Goal: Check status

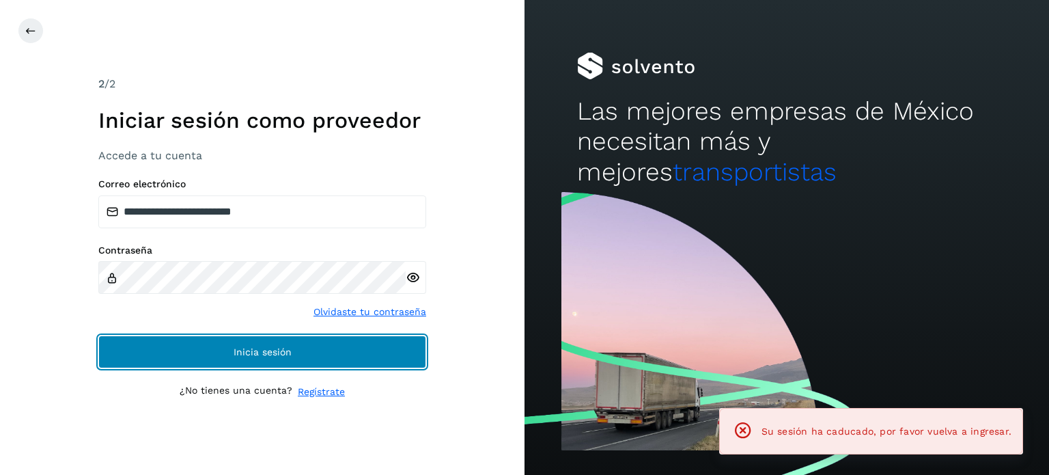
click at [215, 342] on button "Inicia sesión" at bounding box center [262, 351] width 328 height 33
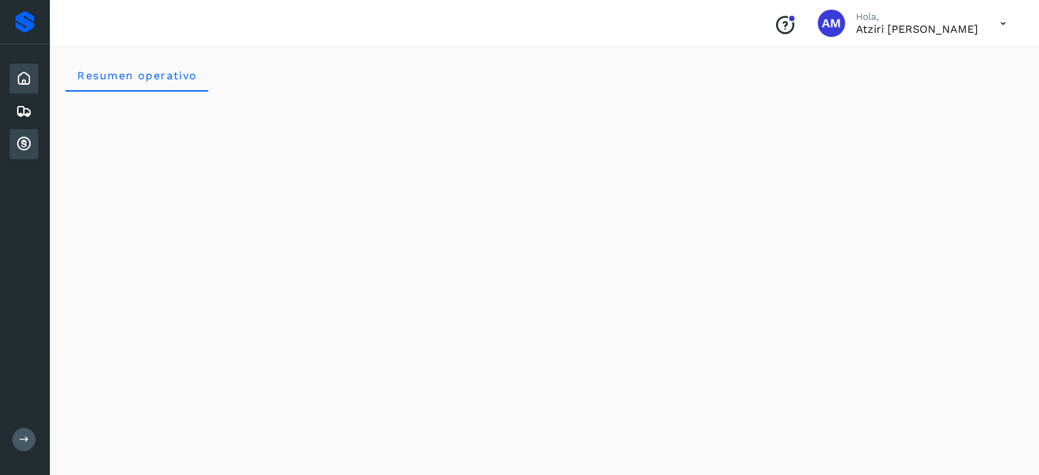
click at [32, 152] on div "Cuentas por cobrar" at bounding box center [24, 144] width 29 height 30
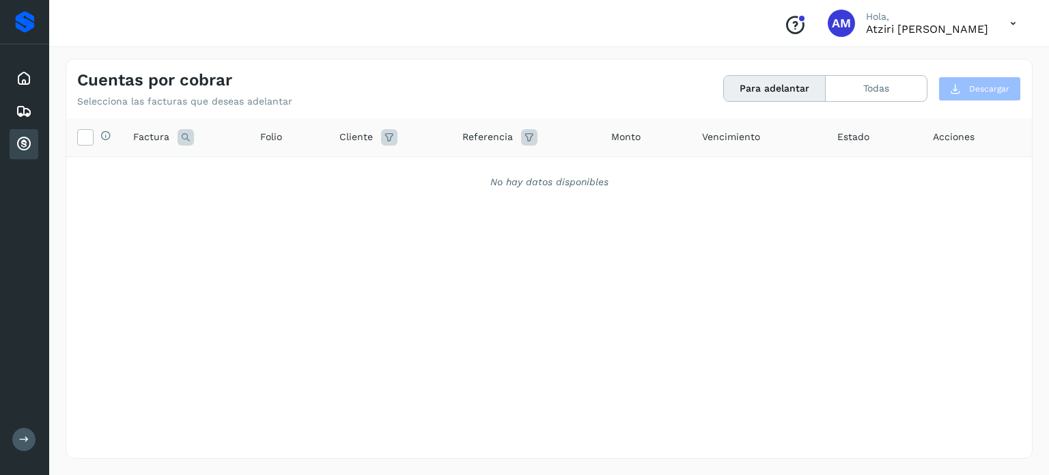
click at [32, 152] on div "Cuentas por cobrar" at bounding box center [24, 144] width 29 height 30
click at [875, 76] on button "Todas" at bounding box center [876, 88] width 101 height 25
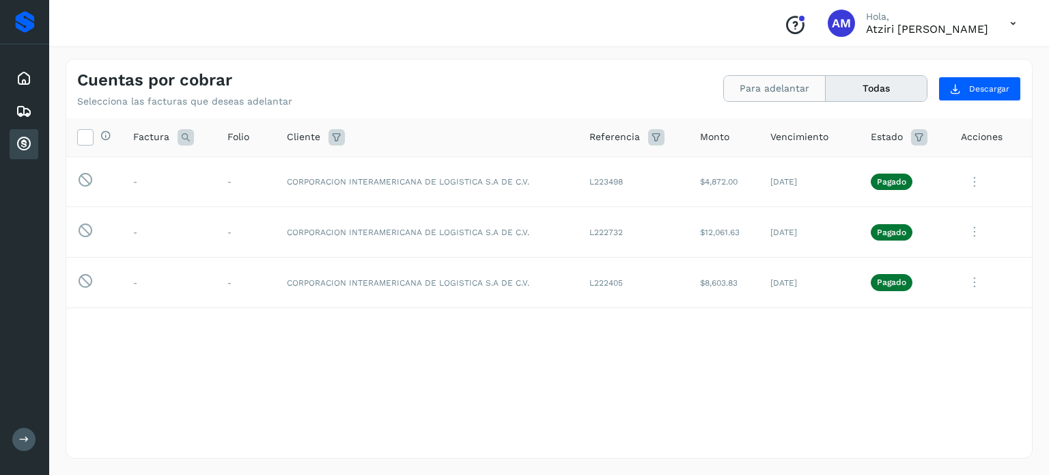
click at [756, 79] on button "Para adelantar" at bounding box center [775, 88] width 102 height 25
